Goal: Task Accomplishment & Management: Manage account settings

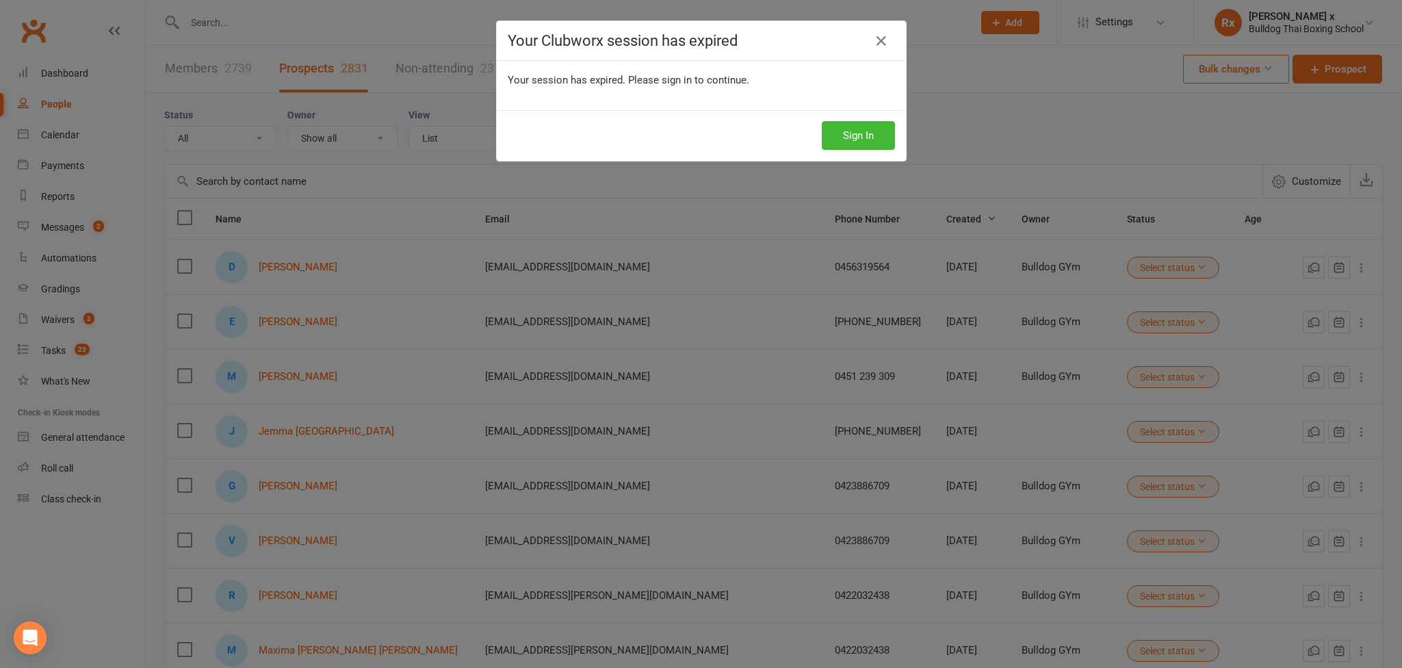
select select "100"
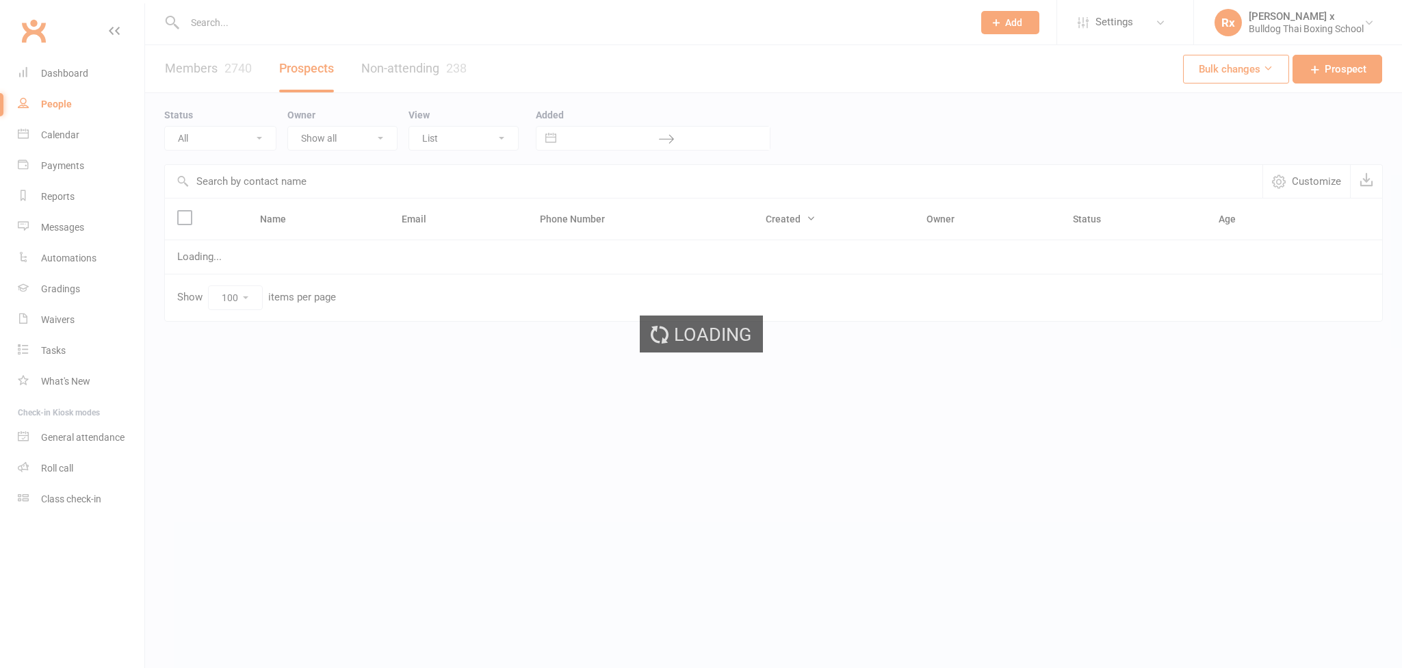
select select "100"
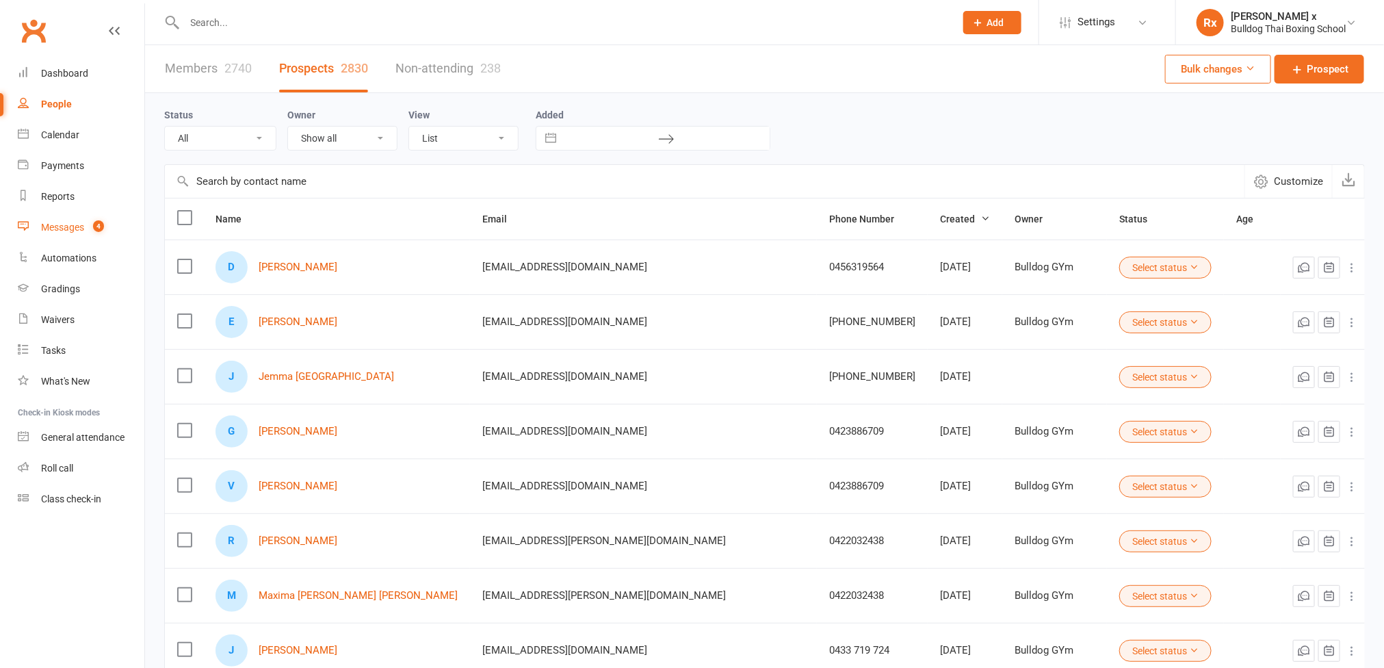
click at [54, 228] on div "Messages" at bounding box center [62, 227] width 43 height 11
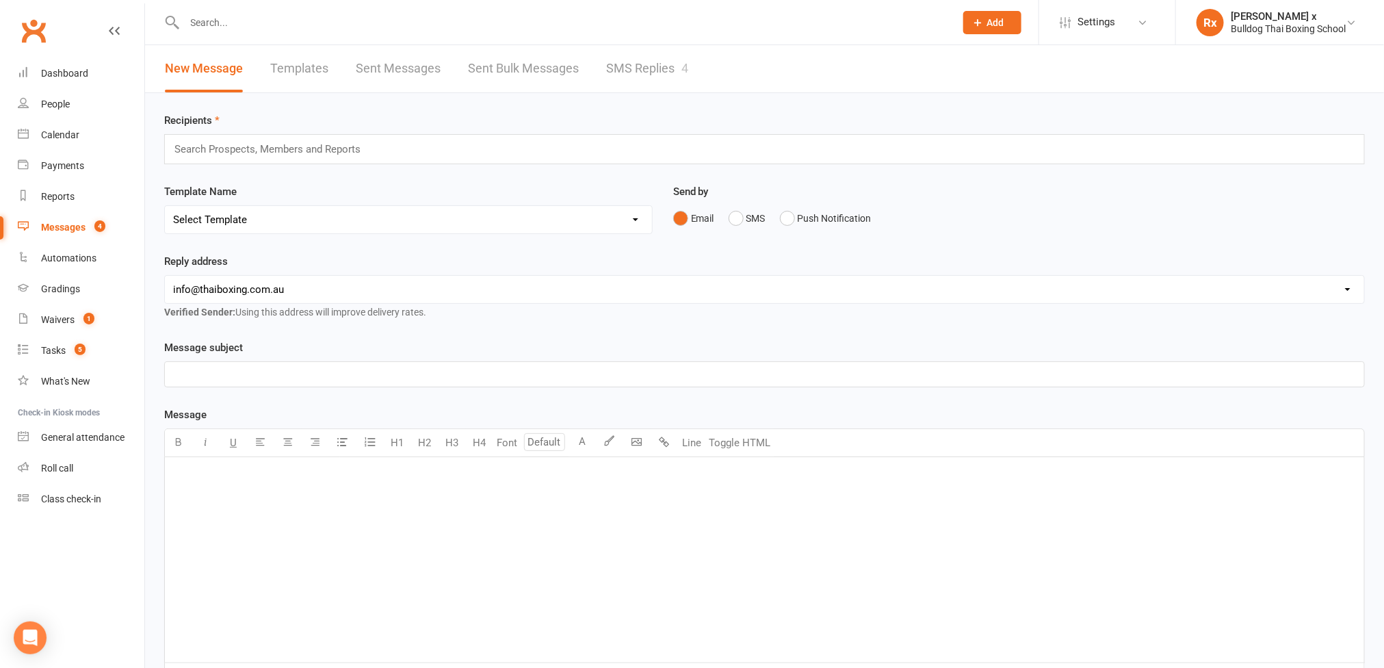
click at [656, 60] on link "SMS Replies 4" at bounding box center [647, 68] width 82 height 47
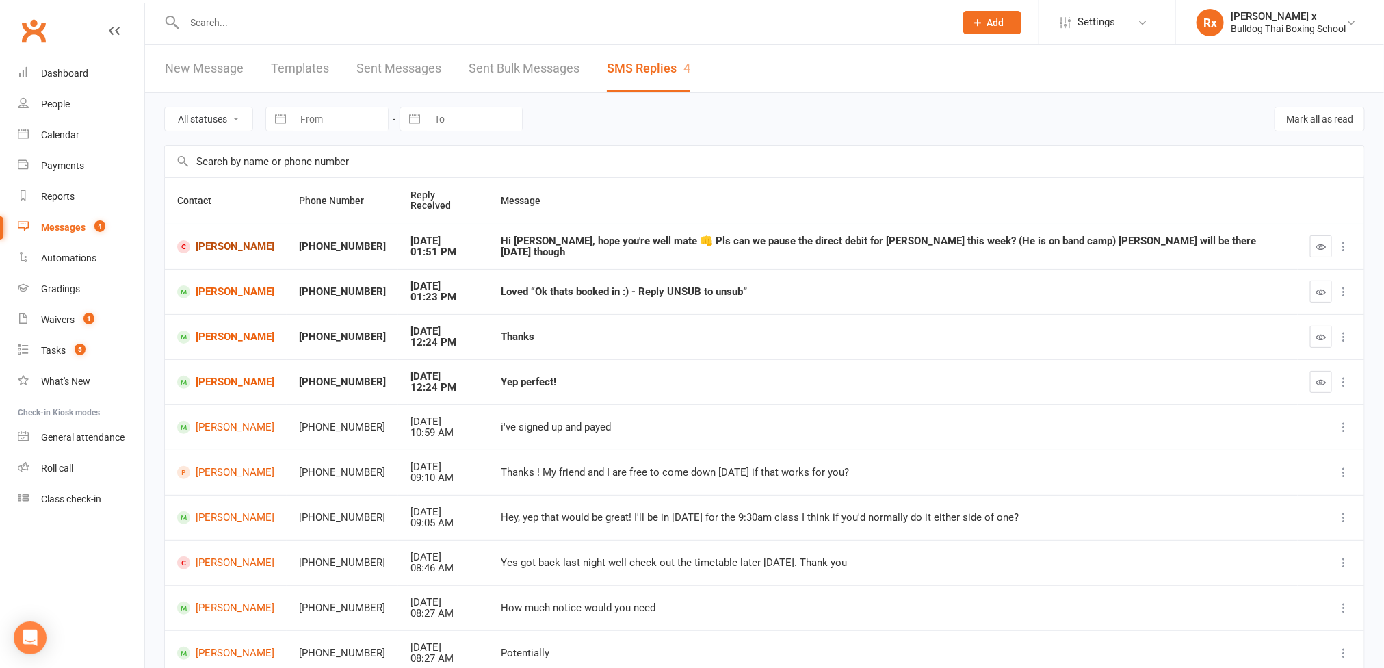
click at [224, 243] on link "Toby Brook" at bounding box center [225, 246] width 97 height 13
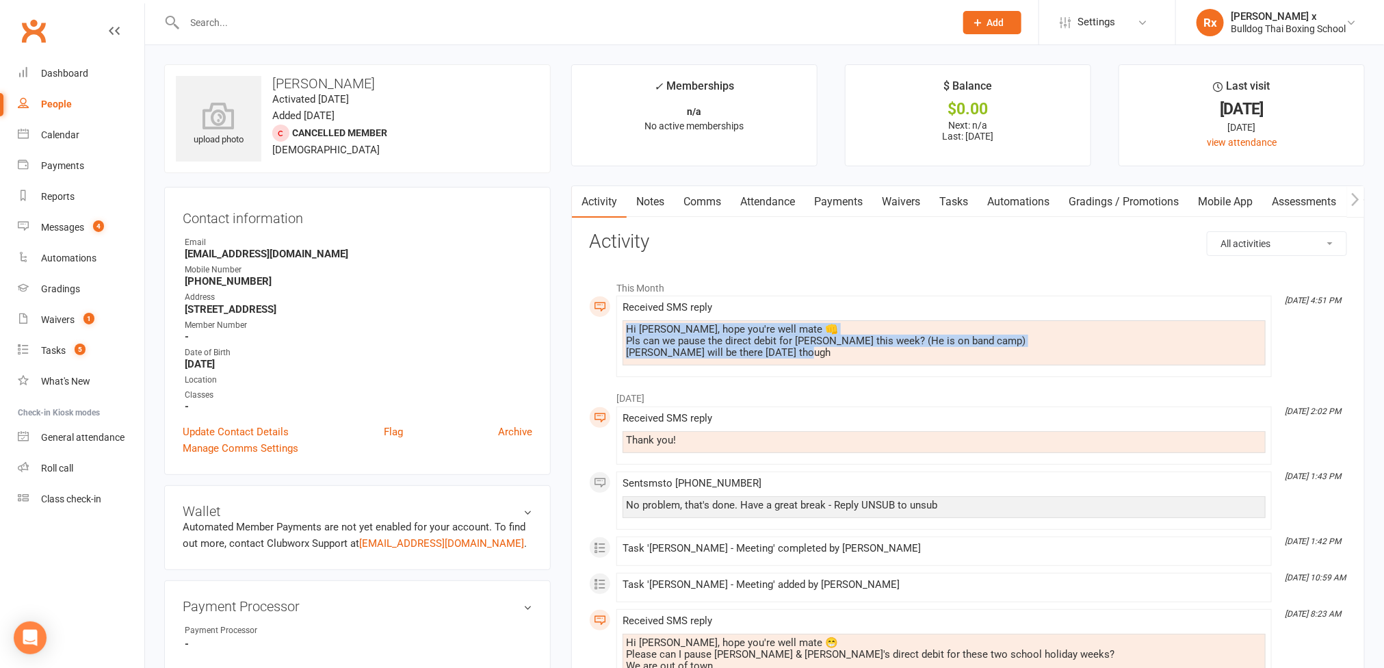
drag, startPoint x: 625, startPoint y: 326, endPoint x: 815, endPoint y: 356, distance: 192.5
click at [815, 356] on div "Hi Danuta, hope you're well mate 👊 Pls can we pause the direct debit for Sam th…" at bounding box center [944, 342] width 643 height 45
copy div "Hi Danuta, hope you're well mate 👊 Pls can we pause the direct debit for Sam th…"
click at [971, 198] on link "Tasks" at bounding box center [954, 201] width 48 height 31
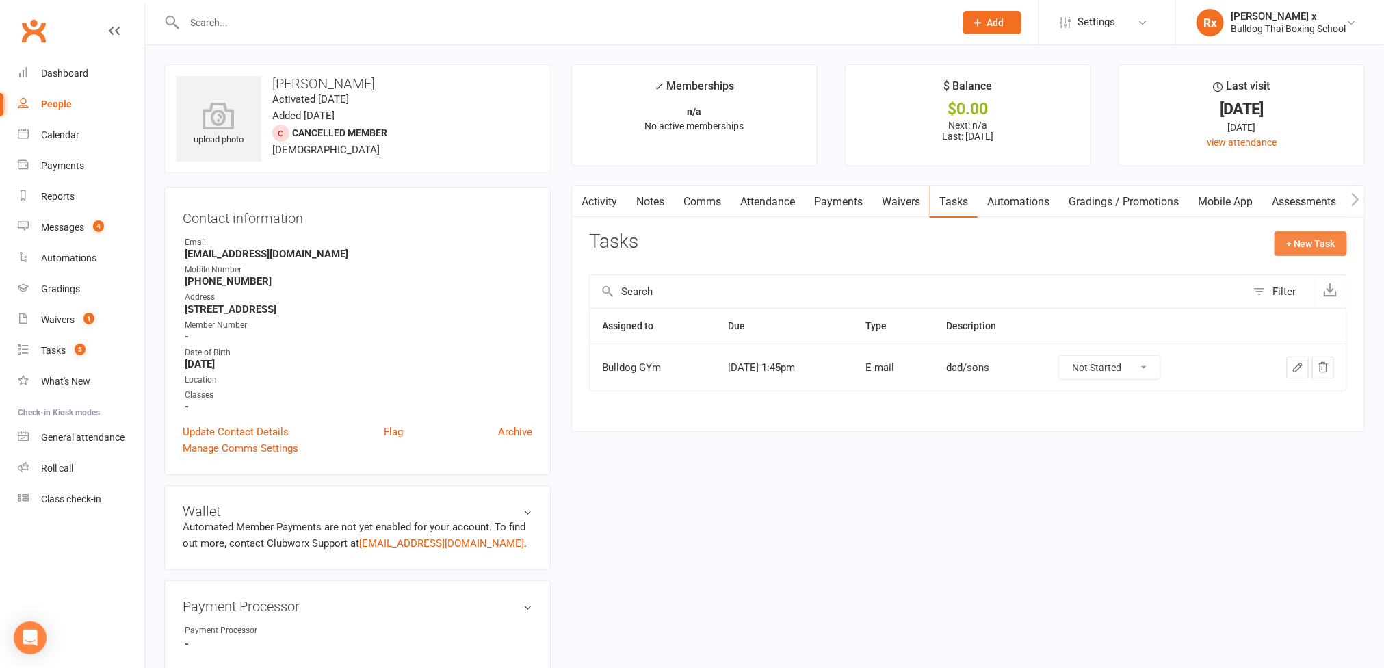
click at [1290, 249] on button "+ New Task" at bounding box center [1311, 243] width 73 height 25
select select "45795"
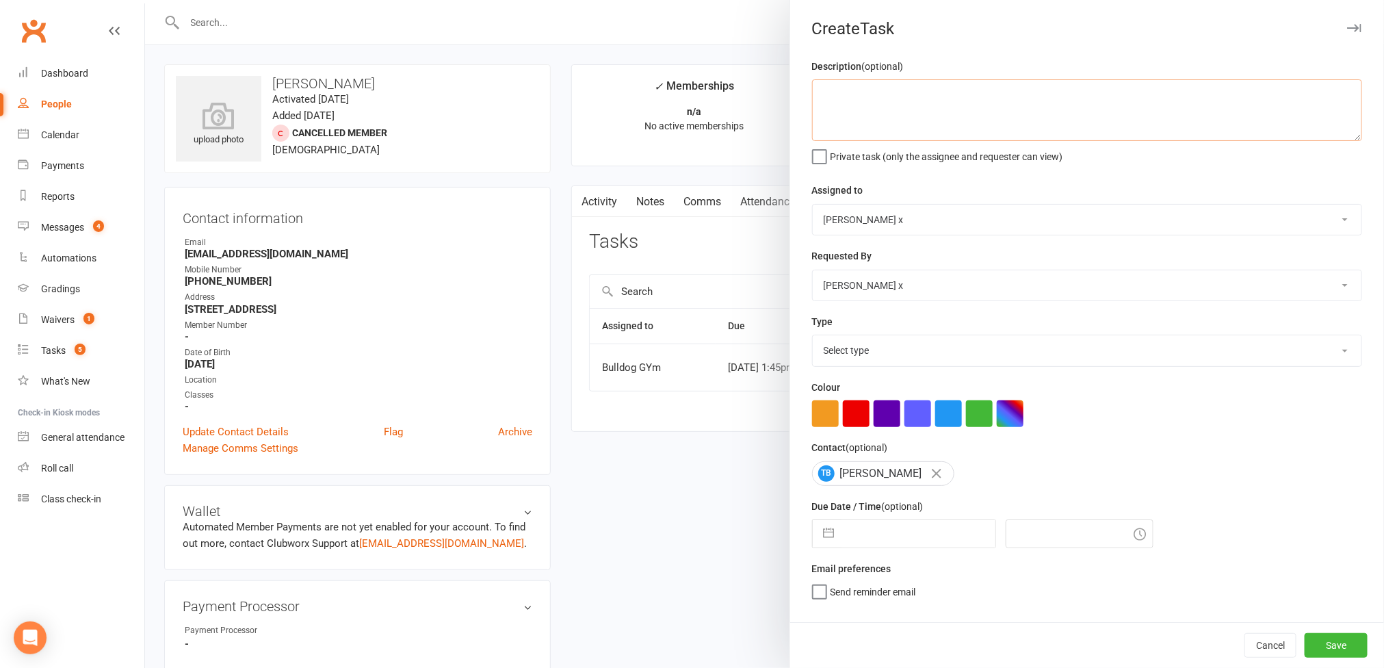
click at [857, 96] on textarea at bounding box center [1087, 110] width 550 height 62
paste textarea "Hi Danuta, hope you're well mate 👊 Pls can we pause the direct debit for Sam th…"
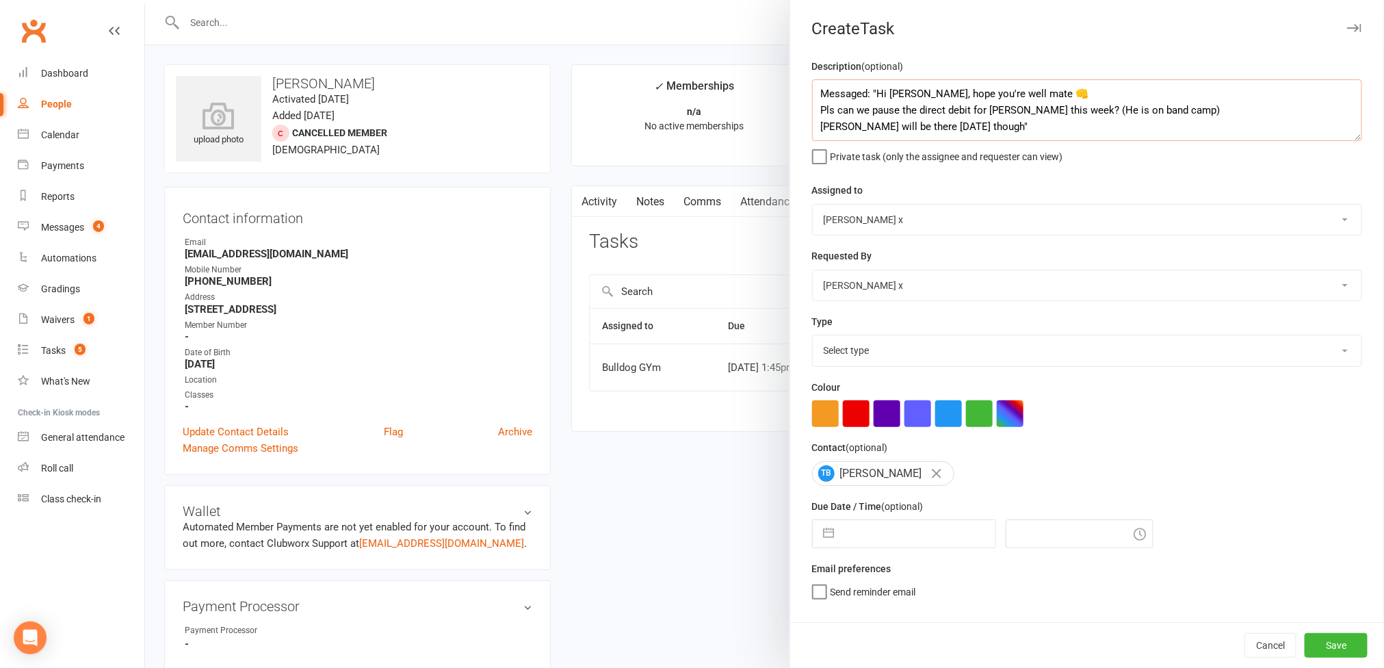
type textarea "Messaged: "Hi Danuta, hope you're well mate 👊 Pls can we pause the direct debit…"
click at [1328, 216] on select "Bulldog GYm Alex O'Neil Rhoda x Nick Stone Lara Ahola Mark Ward Personal Traine…" at bounding box center [1087, 220] width 549 height 30
select select "12940"
click at [813, 206] on select "Bulldog GYm Alex O'Neil Rhoda x Nick Stone Lara Ahola Mark Ward Personal Traine…" at bounding box center [1087, 220] width 549 height 30
click at [1315, 356] on select "Select type Action E-mail Meeting Phone call Text Add new task type" at bounding box center [1087, 350] width 549 height 30
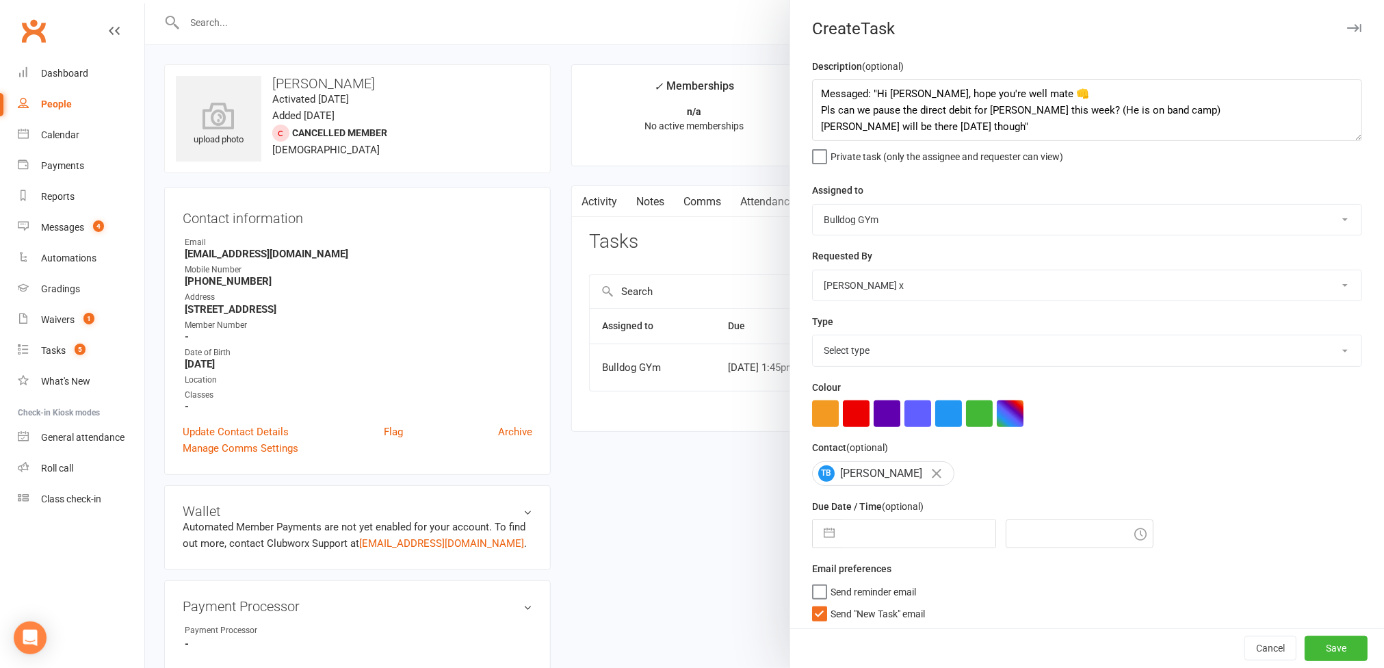
select select "12049"
click at [813, 339] on select "Select type Action E-mail Meeting Phone call Text Add new task type" at bounding box center [1087, 350] width 549 height 30
select select "8"
select select "2025"
select select "9"
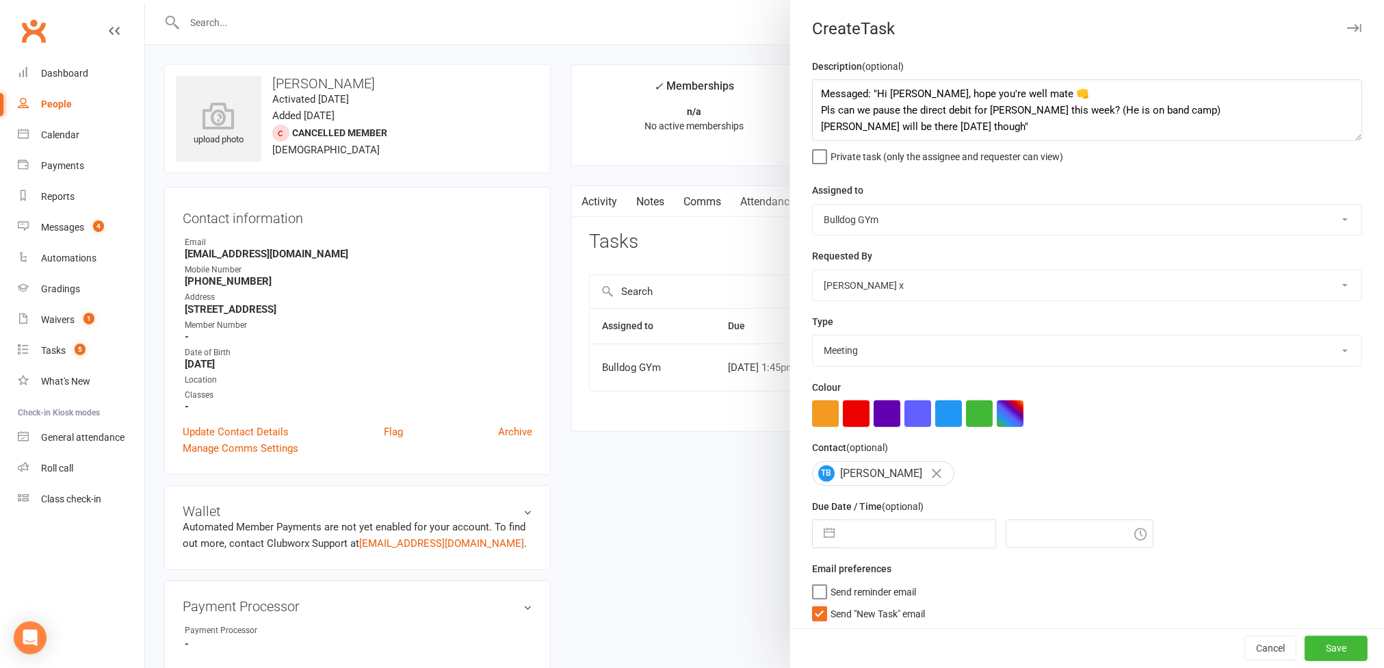
select select "2025"
select select "10"
select select "2025"
click at [892, 530] on input "text" at bounding box center [919, 533] width 154 height 27
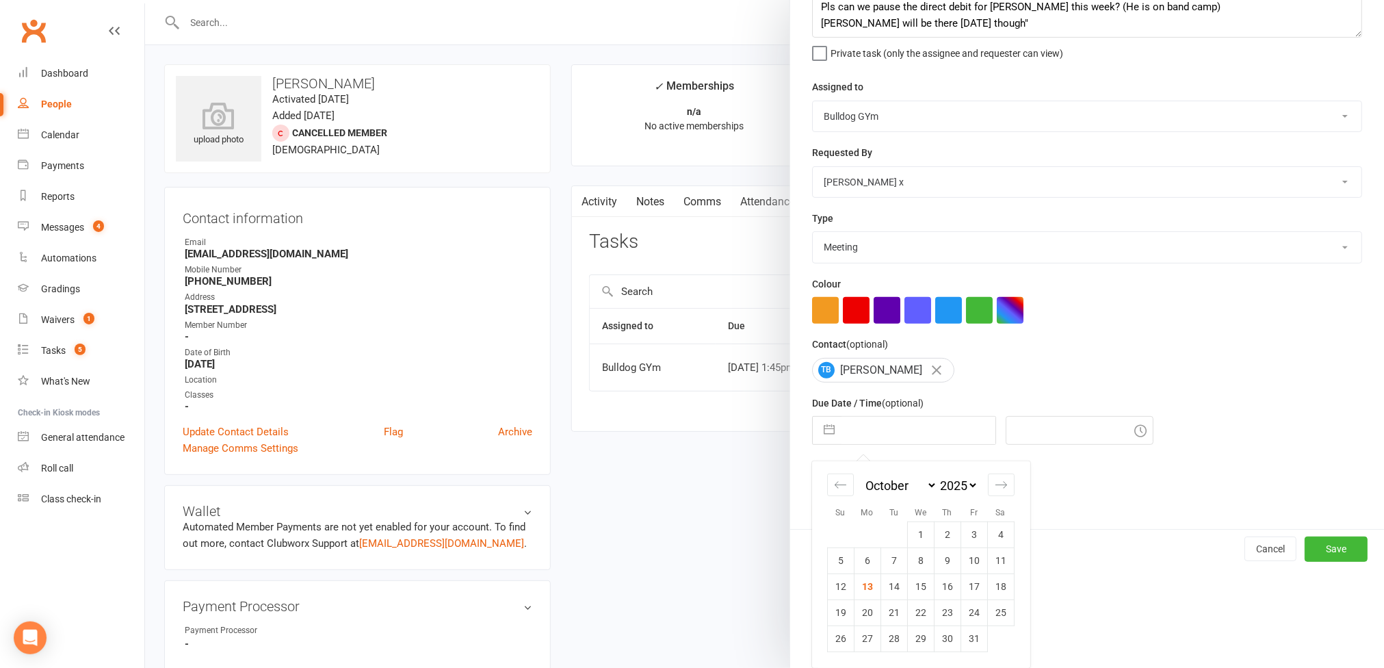
drag, startPoint x: 867, startPoint y: 591, endPoint x: 930, endPoint y: 563, distance: 68.9
click at [867, 590] on td "13" at bounding box center [867, 586] width 27 height 26
type input "13 Oct 2025"
type input "2:45pm"
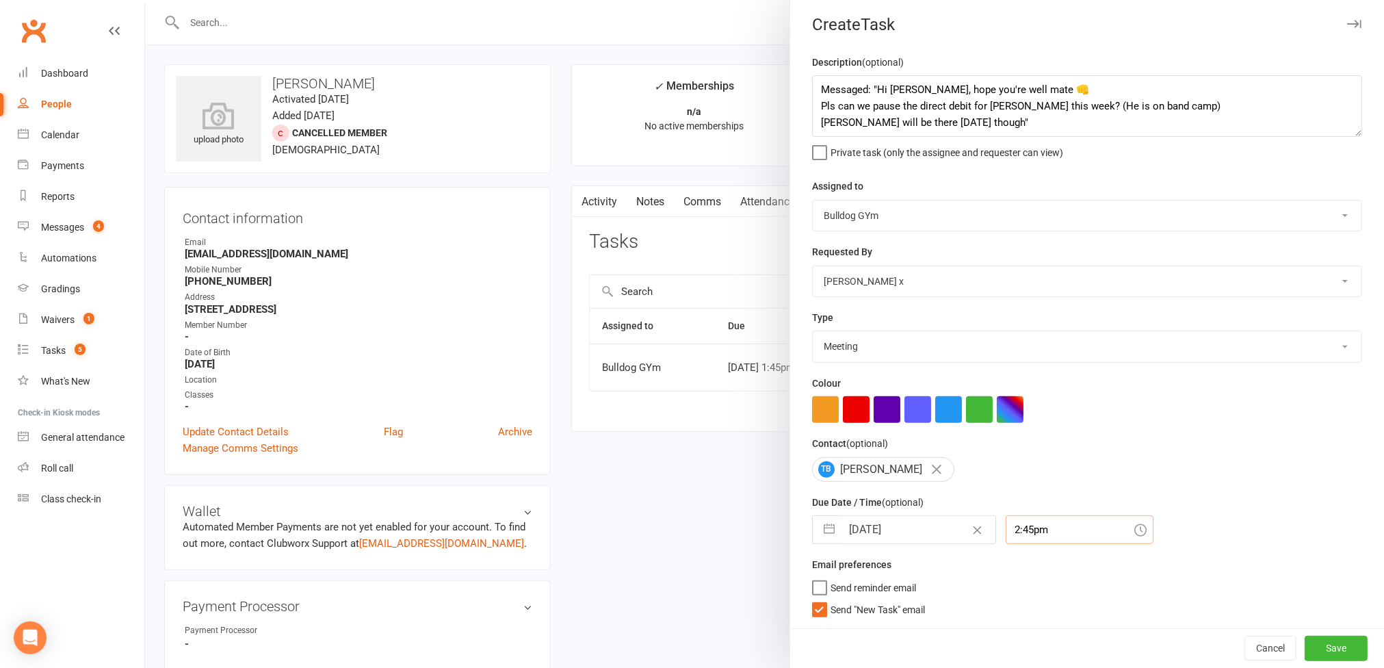
click at [1022, 532] on div "2:45pm" at bounding box center [1080, 529] width 148 height 29
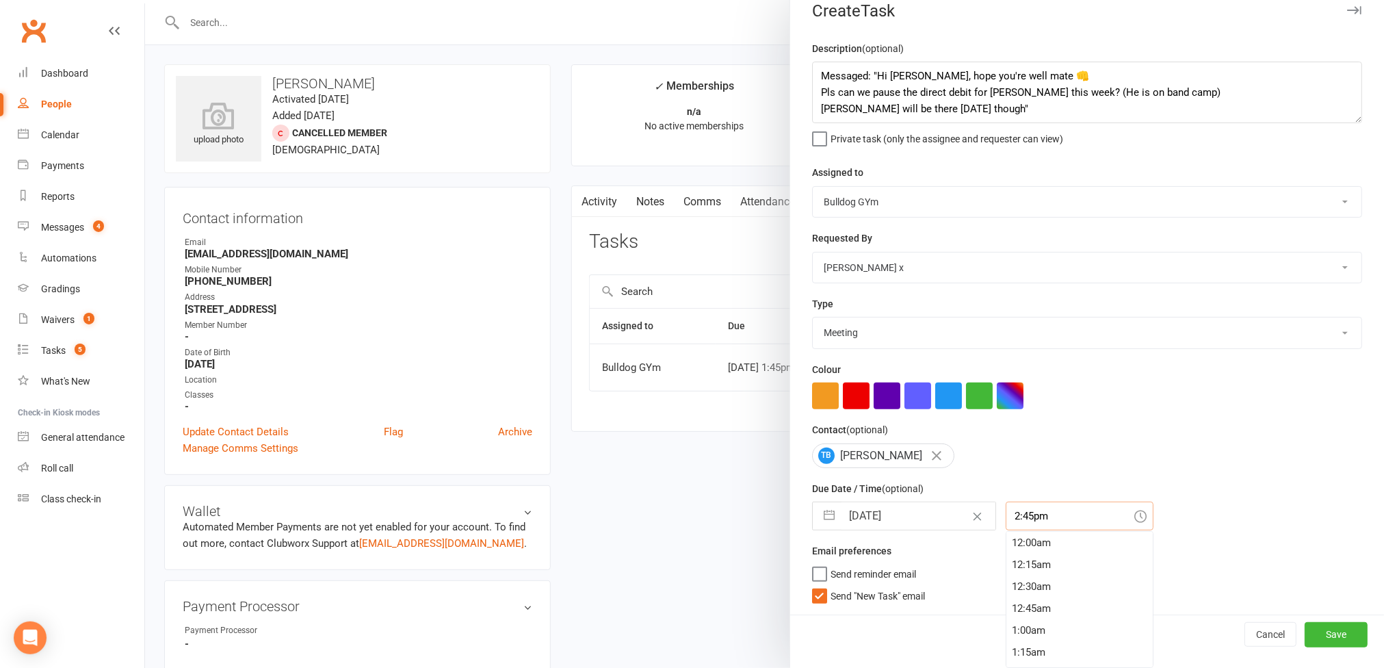
scroll to position [1269, 0]
click at [1316, 628] on button "Save" at bounding box center [1336, 634] width 63 height 25
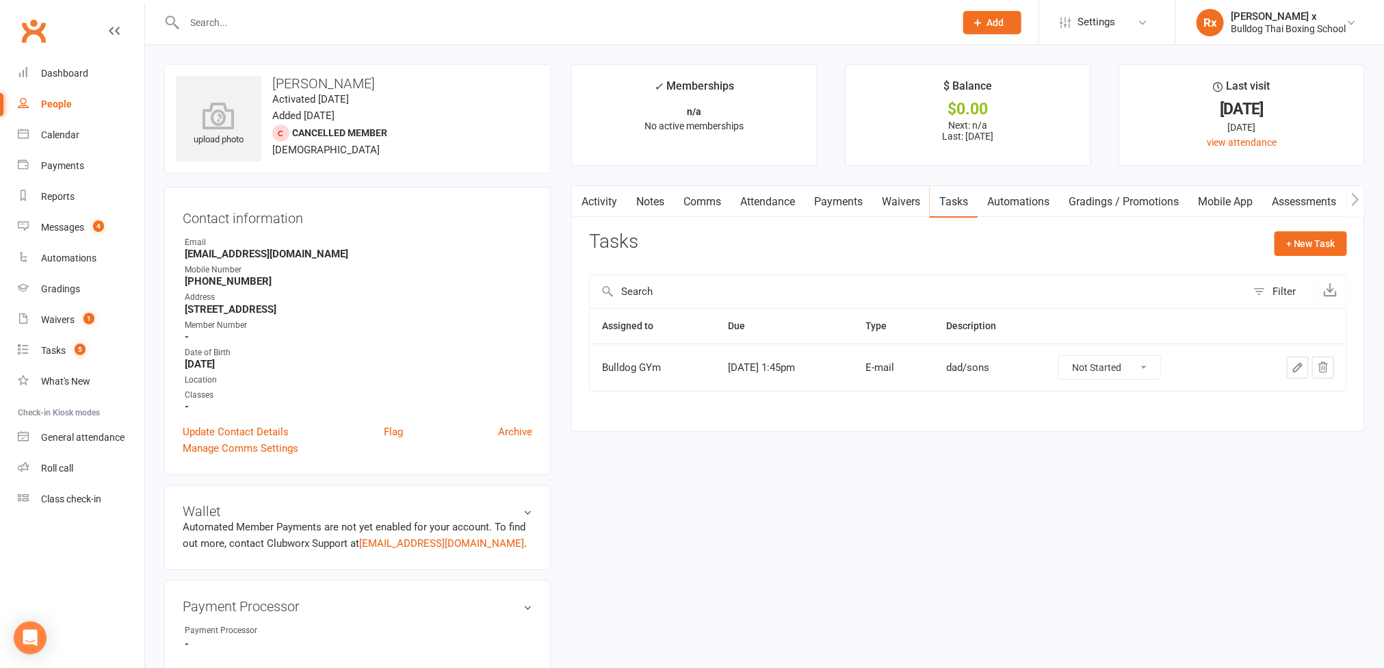
scroll to position [23, 0]
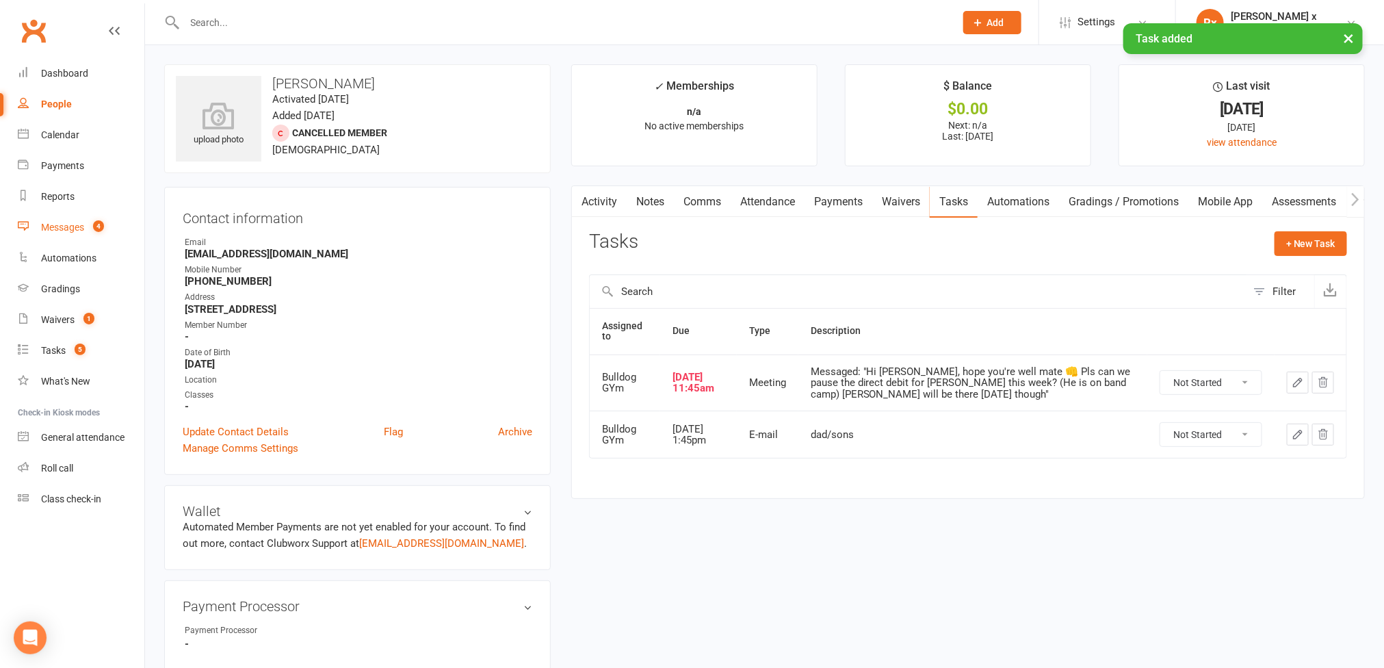
click at [45, 220] on link "Messages 4" at bounding box center [81, 227] width 127 height 31
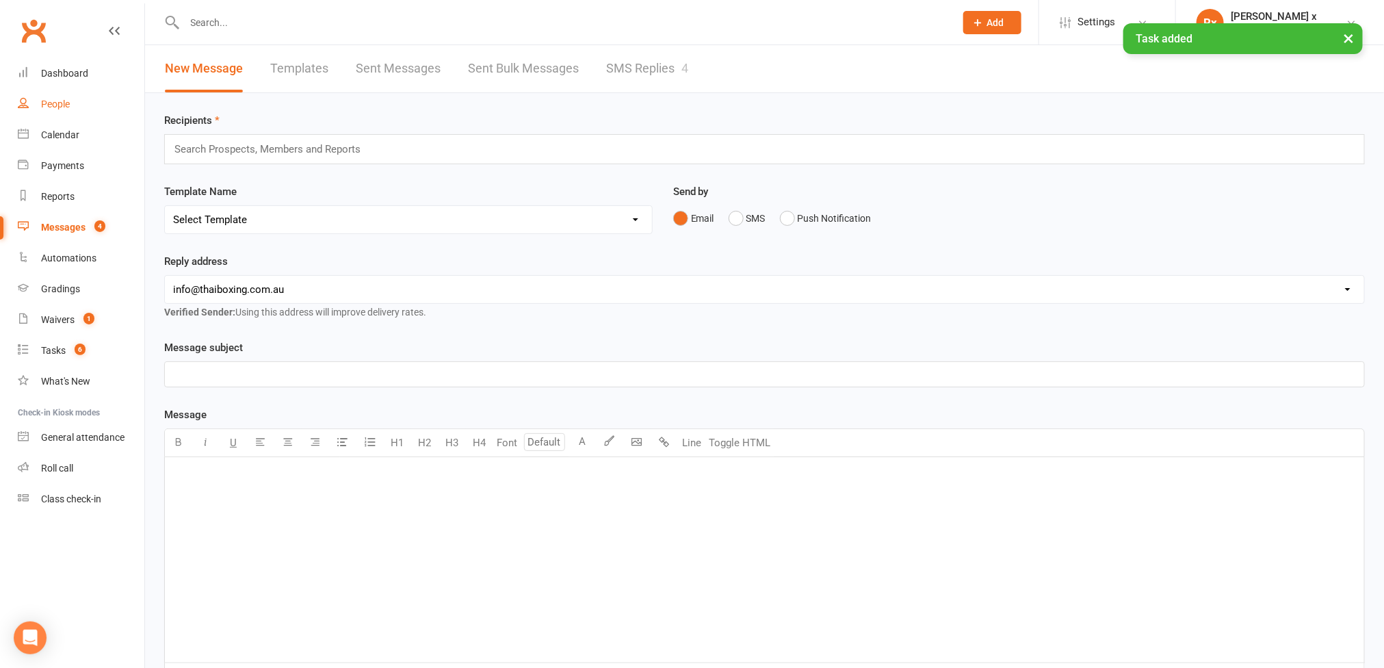
click at [54, 97] on link "People" at bounding box center [81, 104] width 127 height 31
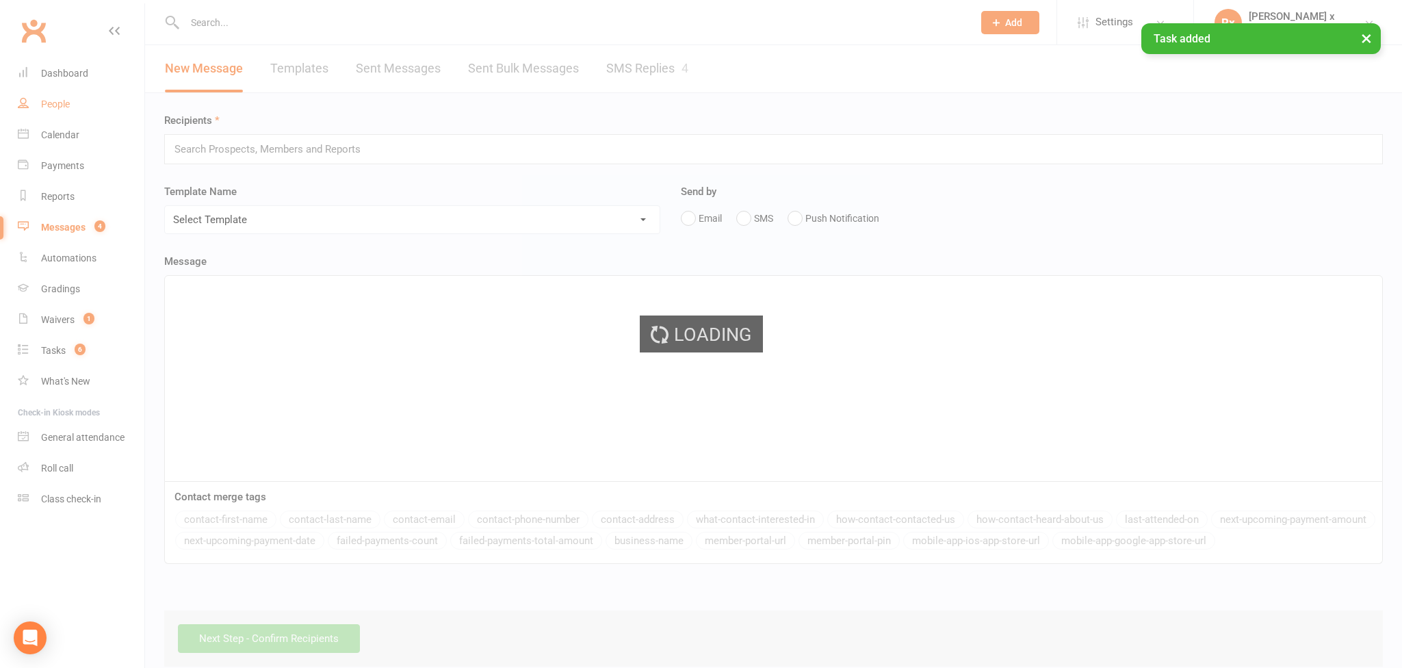
select select "100"
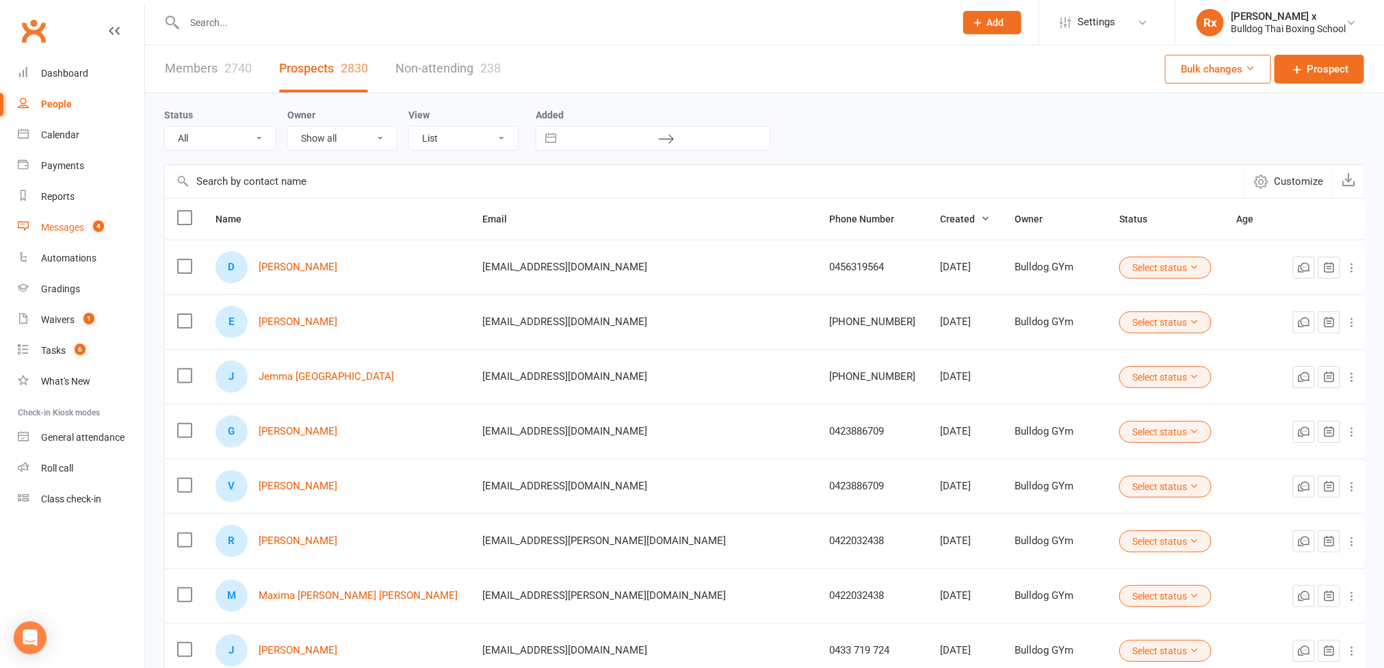
click at [66, 220] on link "Messages 4" at bounding box center [81, 227] width 127 height 31
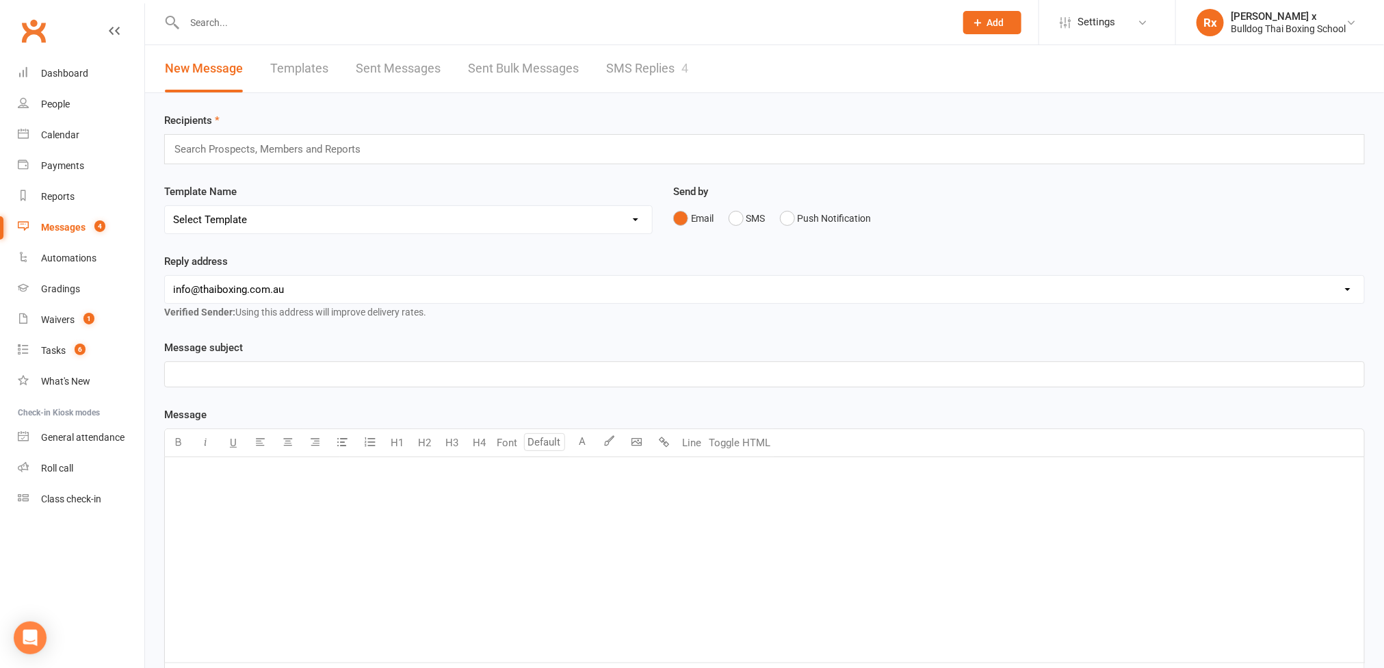
click at [649, 66] on link "SMS Replies 4" at bounding box center [647, 68] width 82 height 47
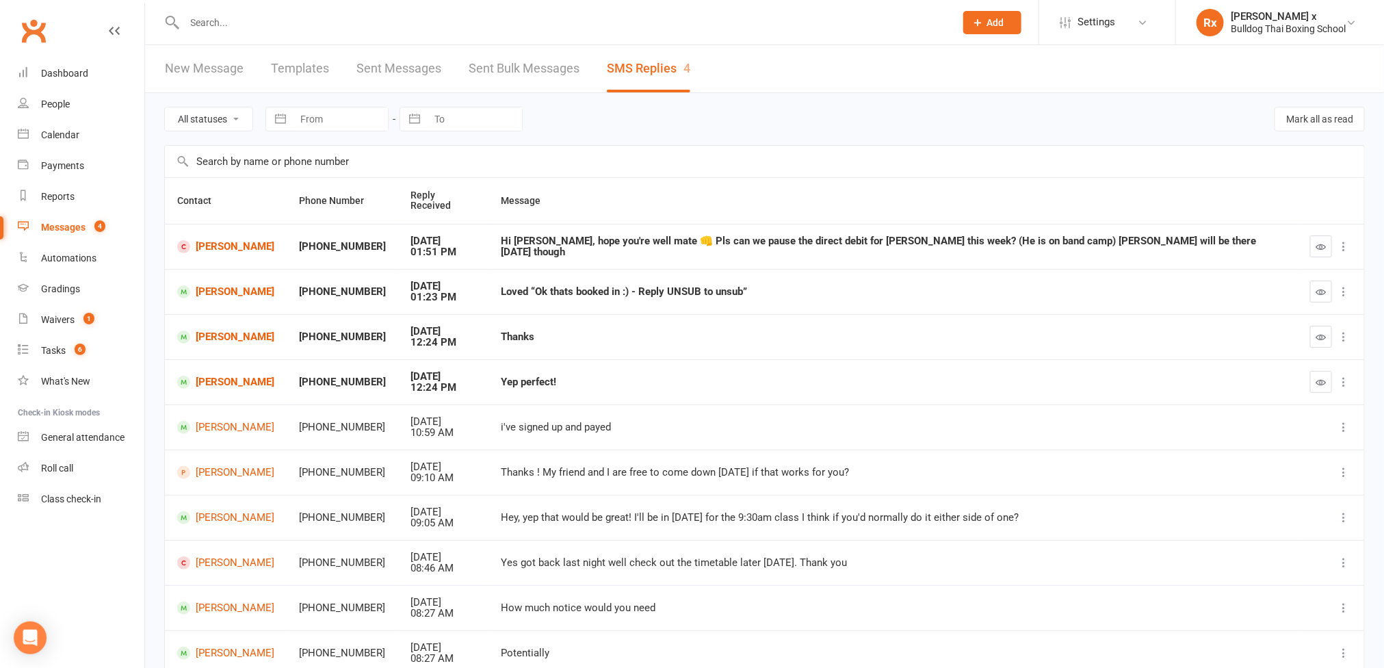
click at [206, 290] on td "Alex Shaw" at bounding box center [226, 291] width 122 height 45
click at [207, 286] on link "Alex Shaw" at bounding box center [225, 291] width 97 height 13
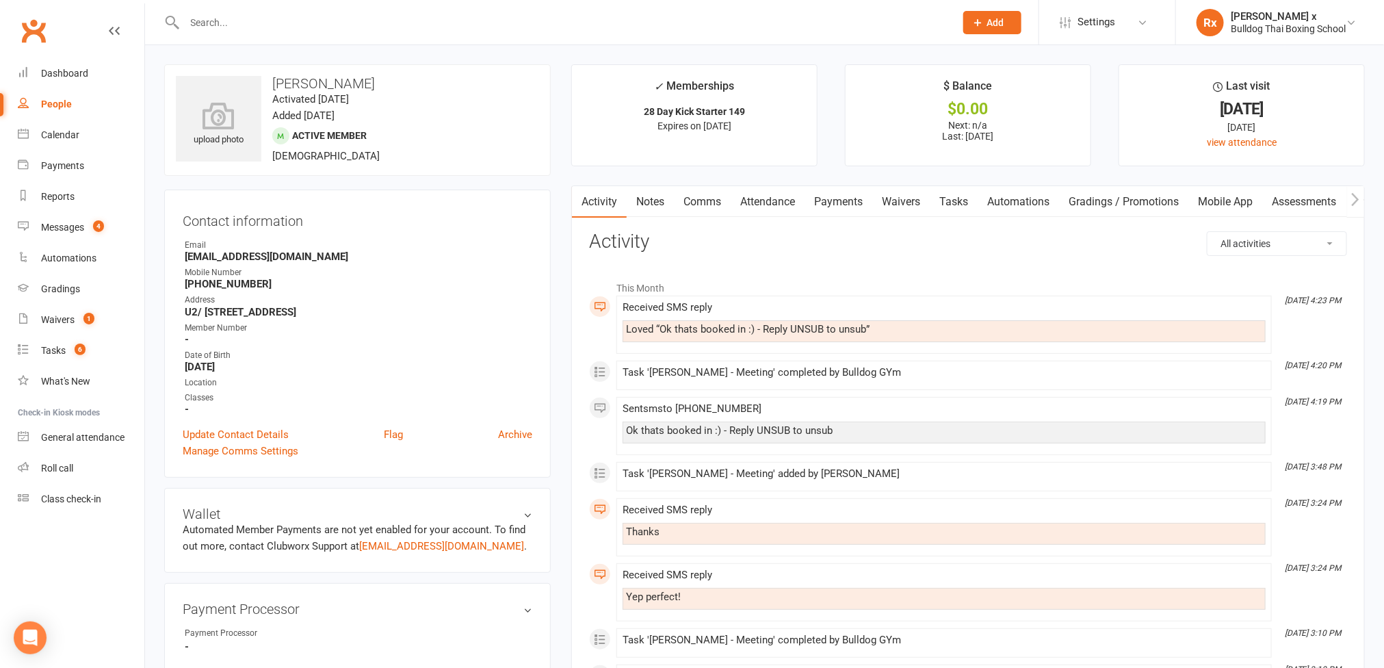
click at [50, 111] on link "People" at bounding box center [81, 104] width 127 height 31
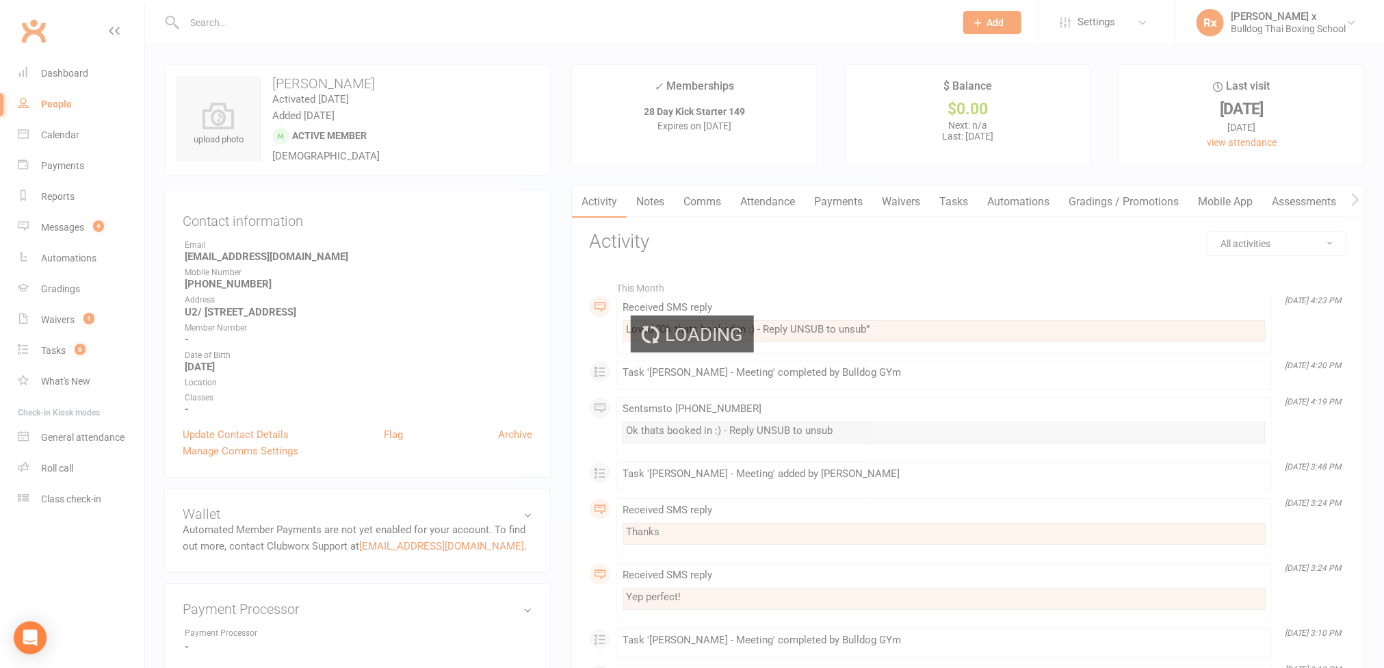
select select "100"
